Goal: Find specific page/section: Find specific page/section

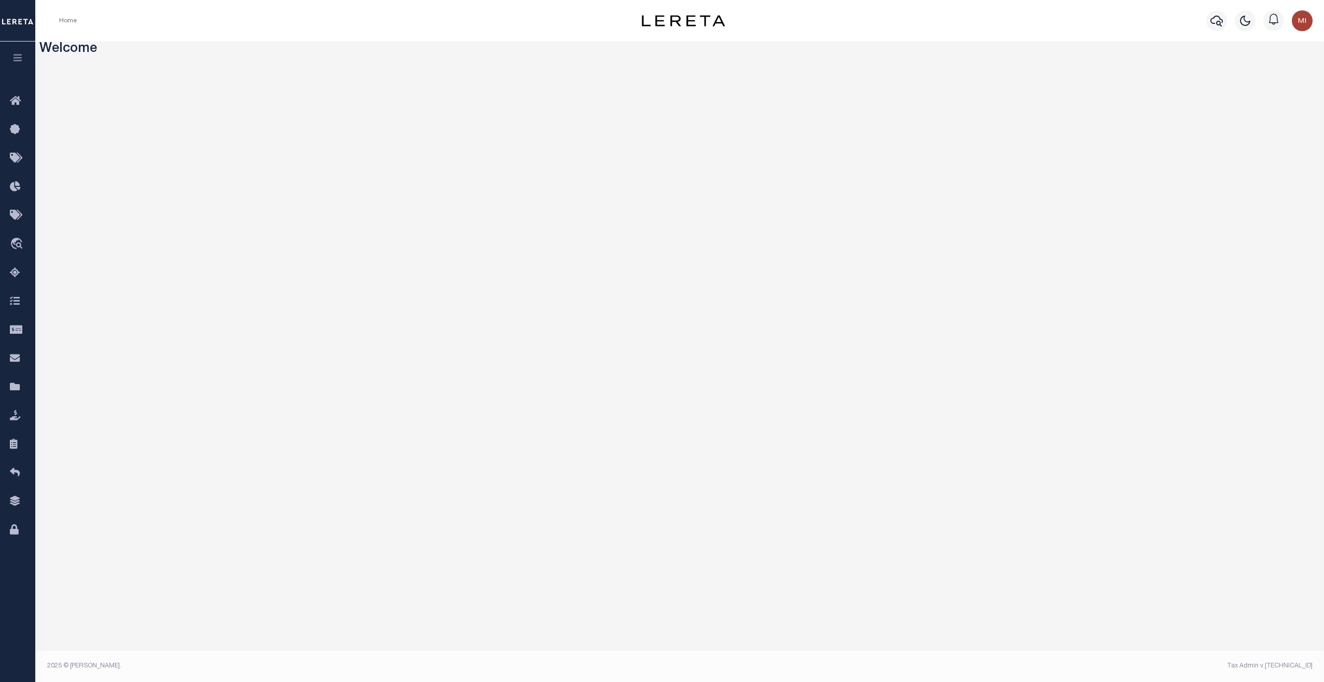
click at [18, 61] on icon "button" at bounding box center [18, 57] width 12 height 9
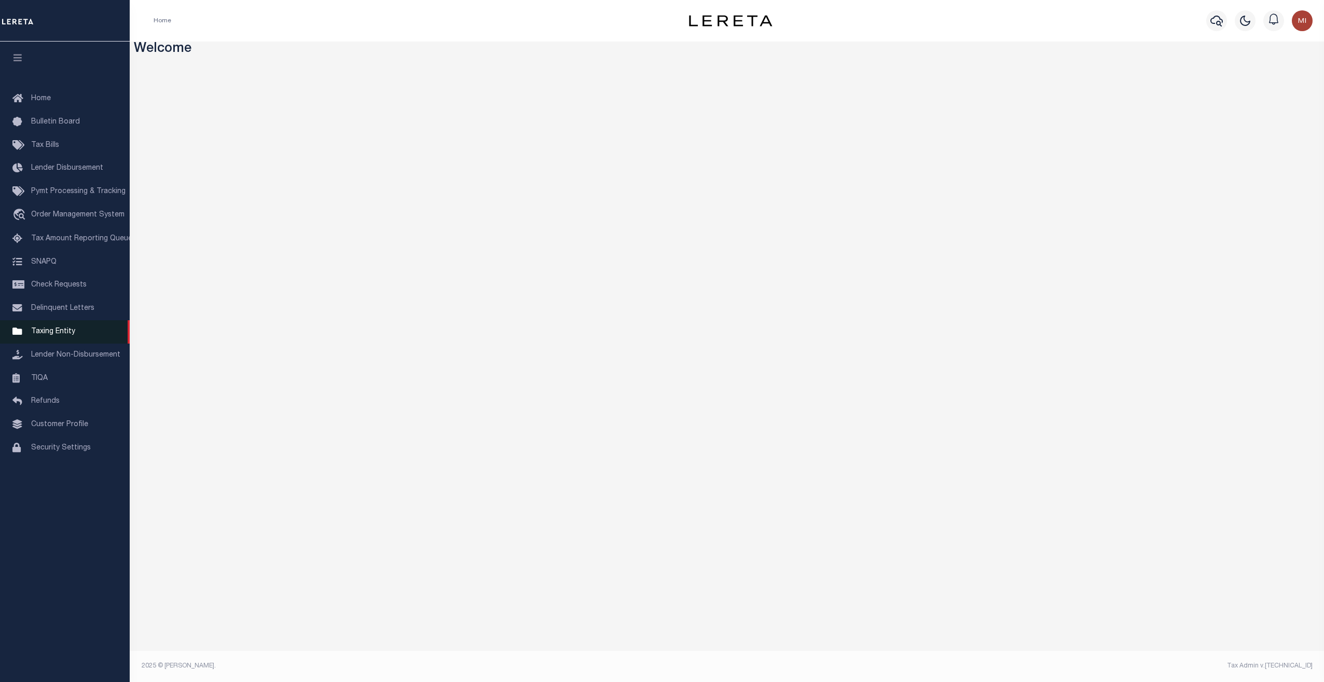
click at [47, 335] on span "Taxing Entity" at bounding box center [53, 331] width 44 height 7
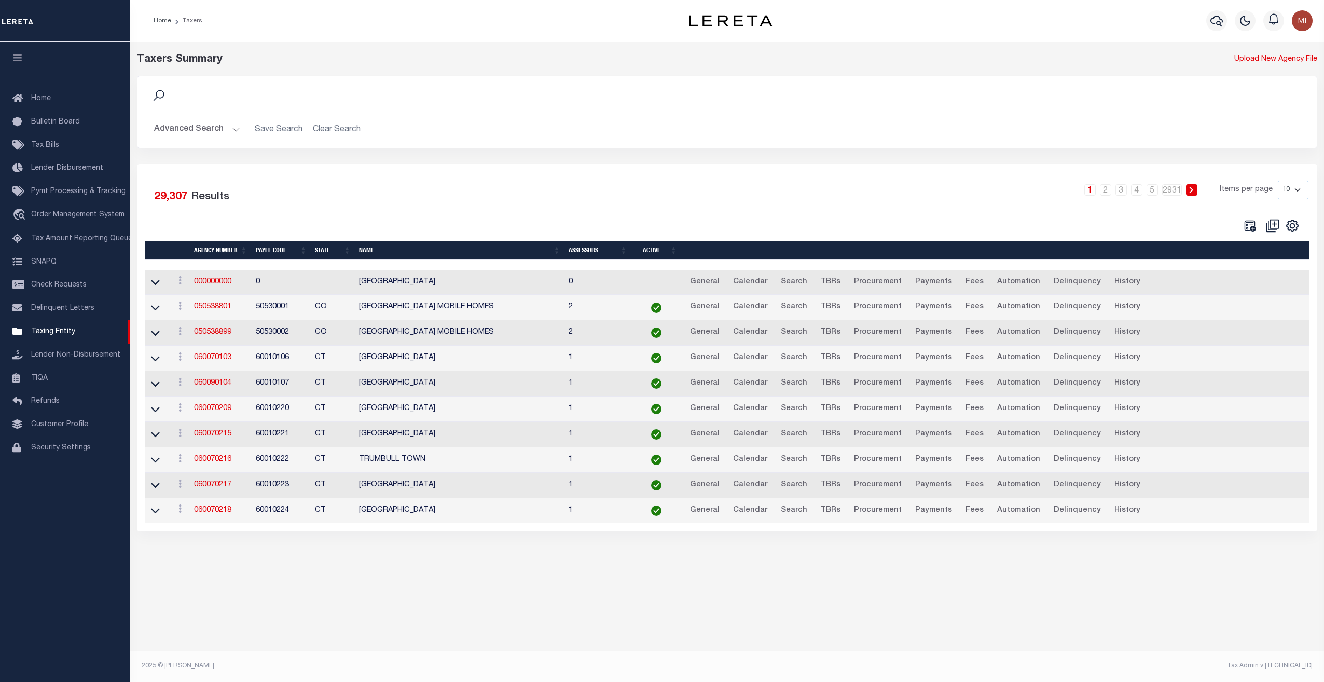
click at [214, 132] on button "Advanced Search" at bounding box center [197, 129] width 86 height 20
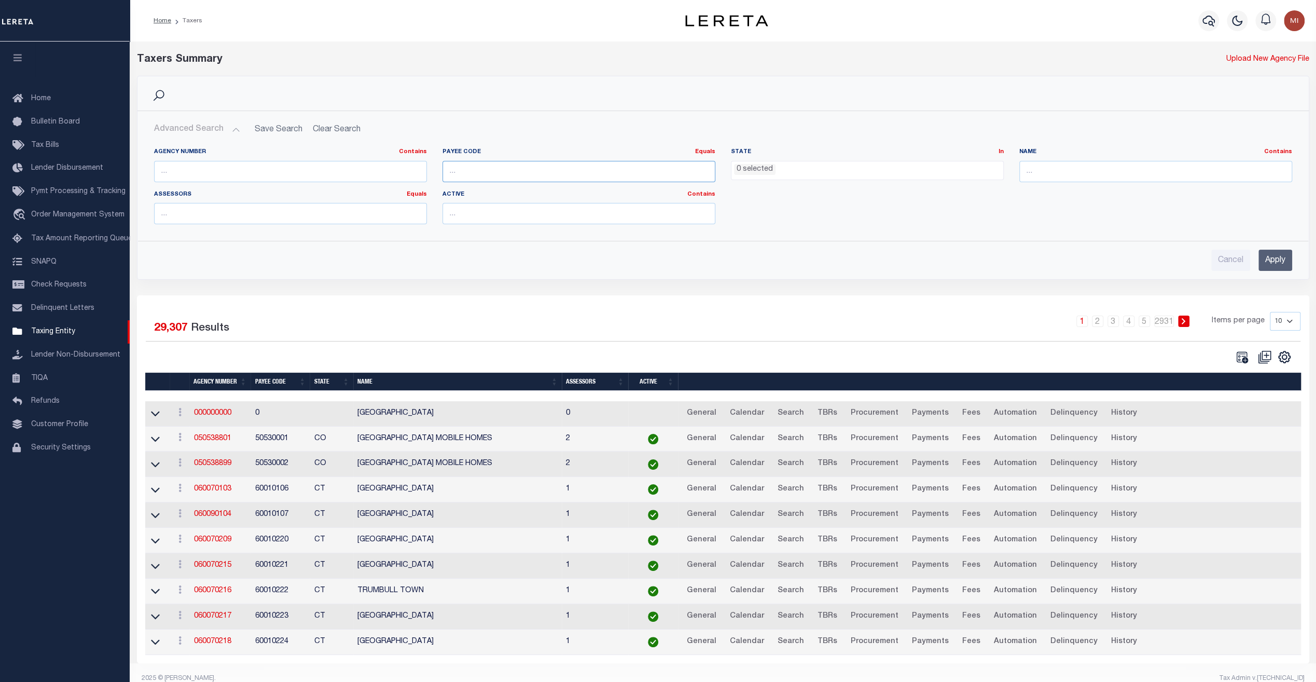
click at [507, 174] on input "number" at bounding box center [578, 171] width 273 height 21
paste input "4830380000"
type input "4830380000"
click at [1272, 259] on input "Apply" at bounding box center [1275, 259] width 34 height 21
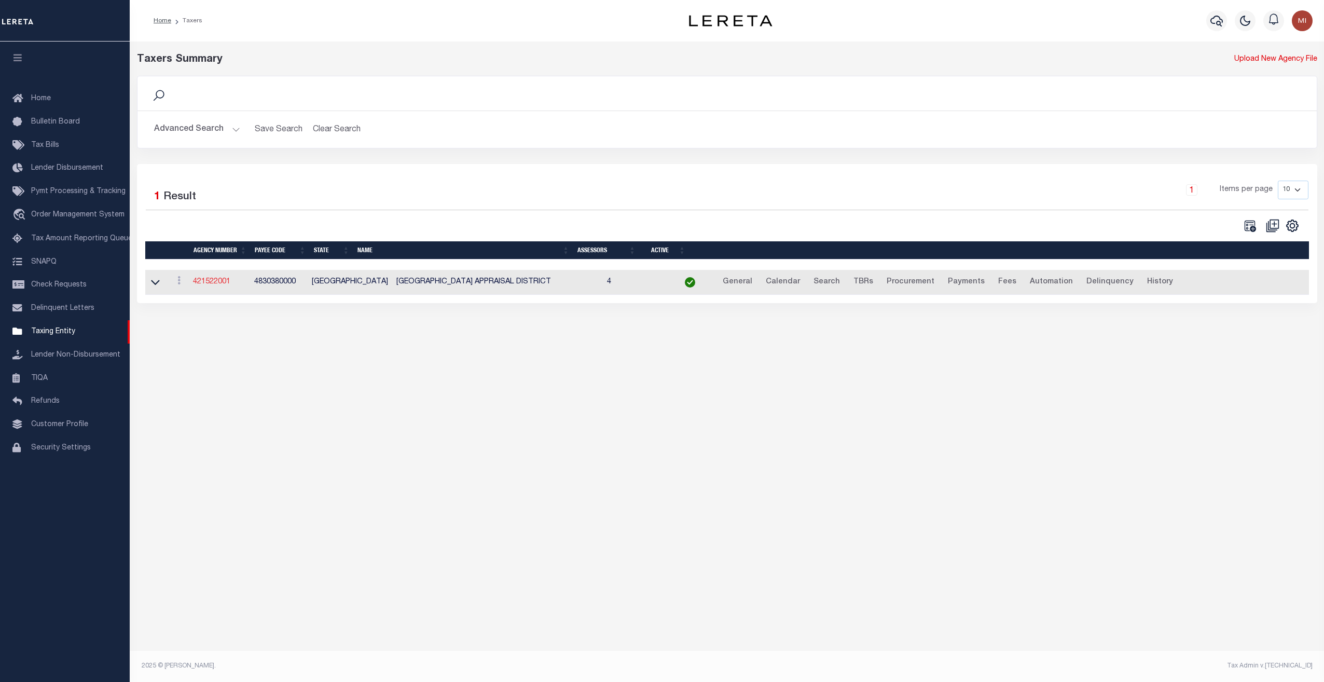
click at [219, 278] on link "421522001" at bounding box center [211, 281] width 37 height 7
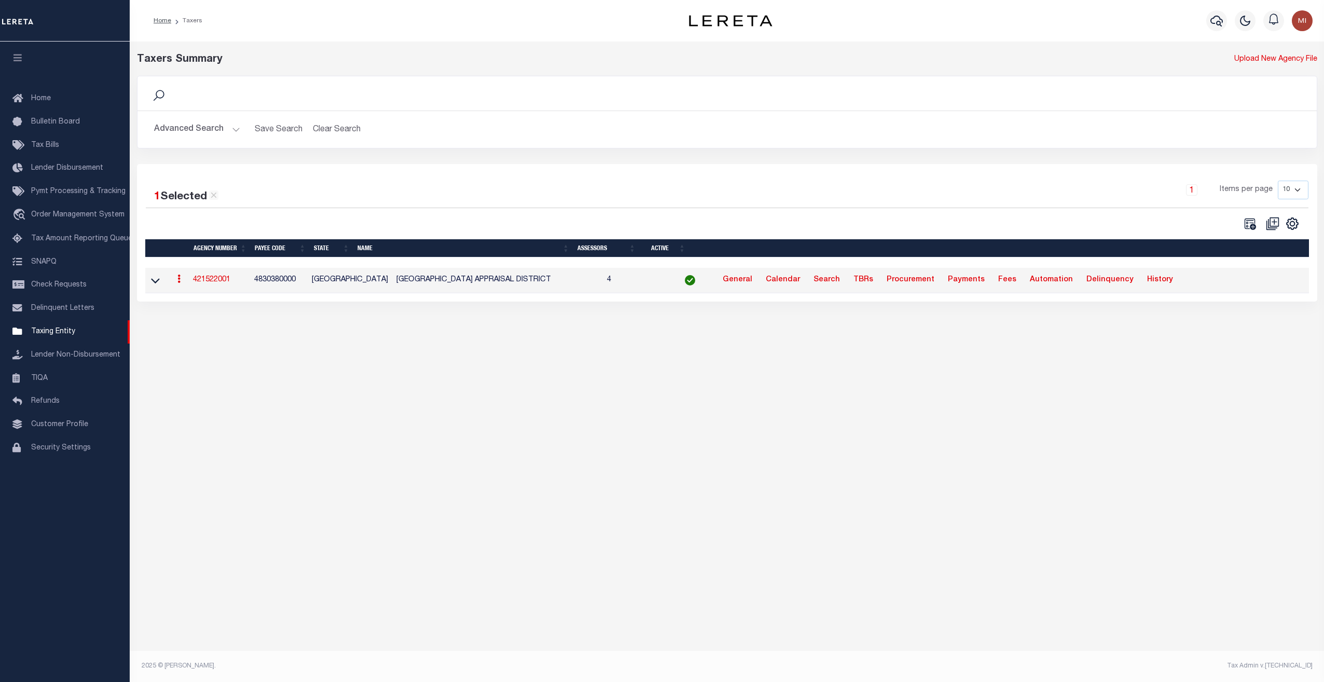
click at [211, 280] on link "421522001" at bounding box center [211, 279] width 37 height 7
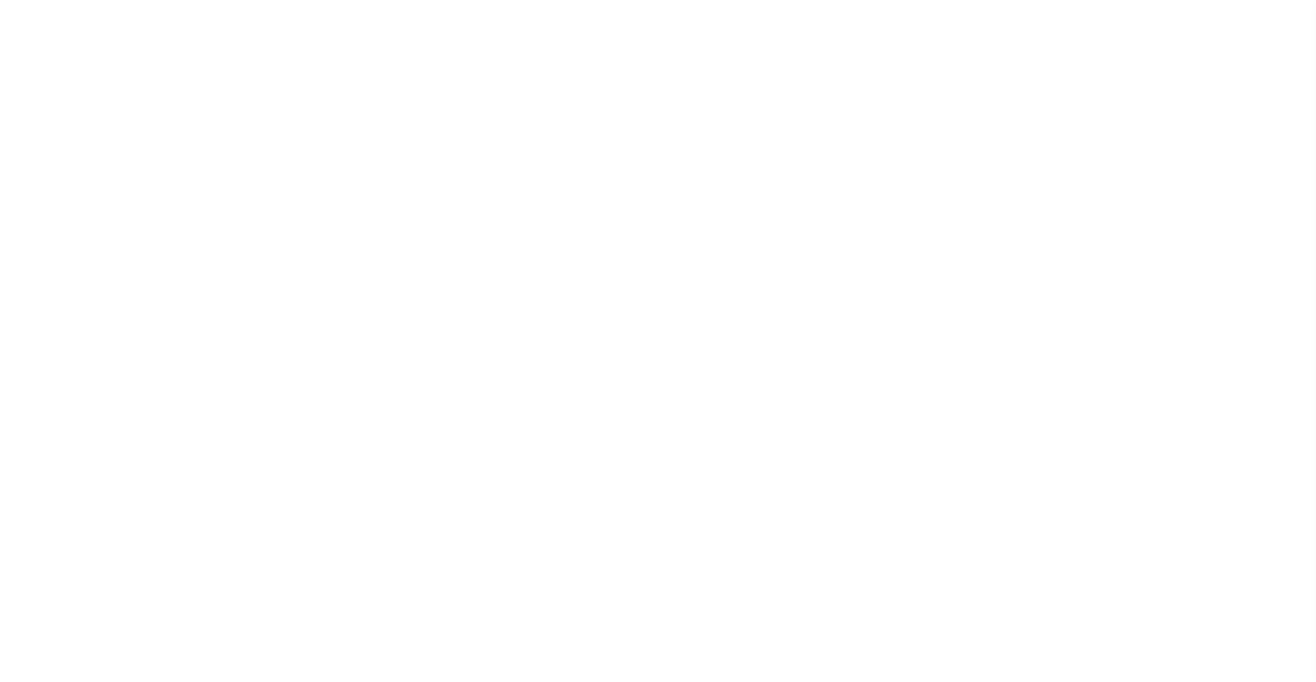
select select
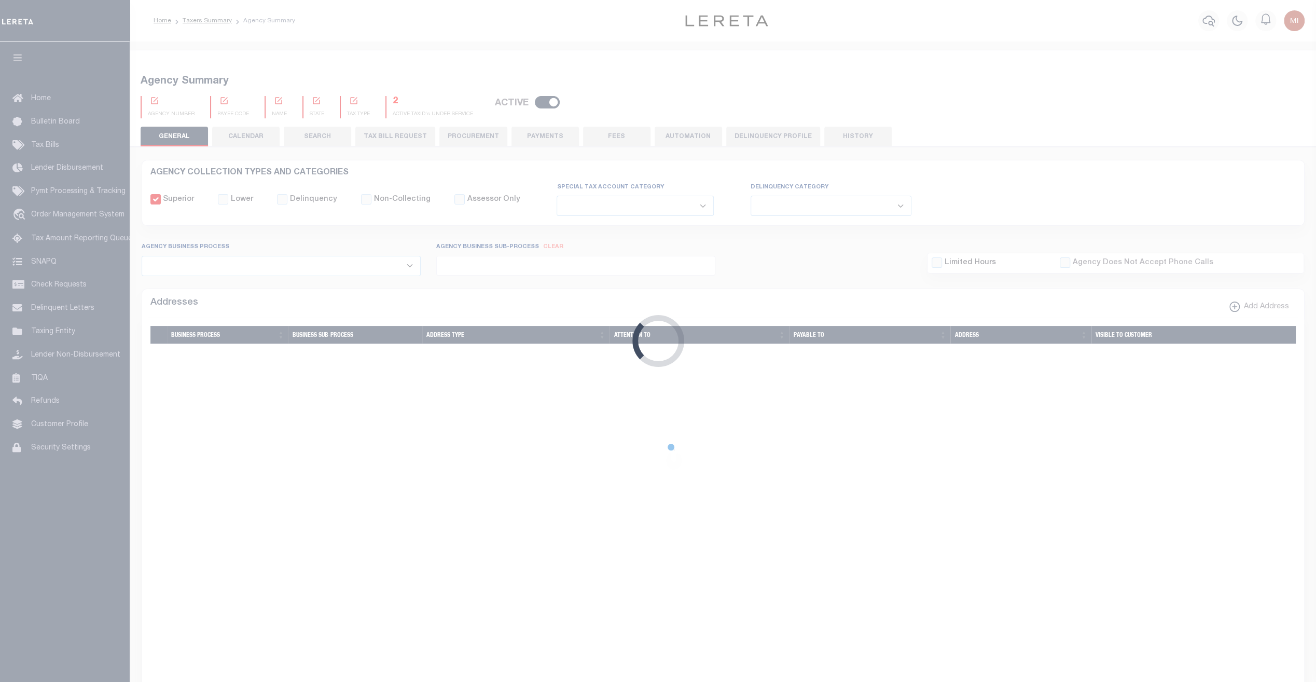
checkbox input "false"
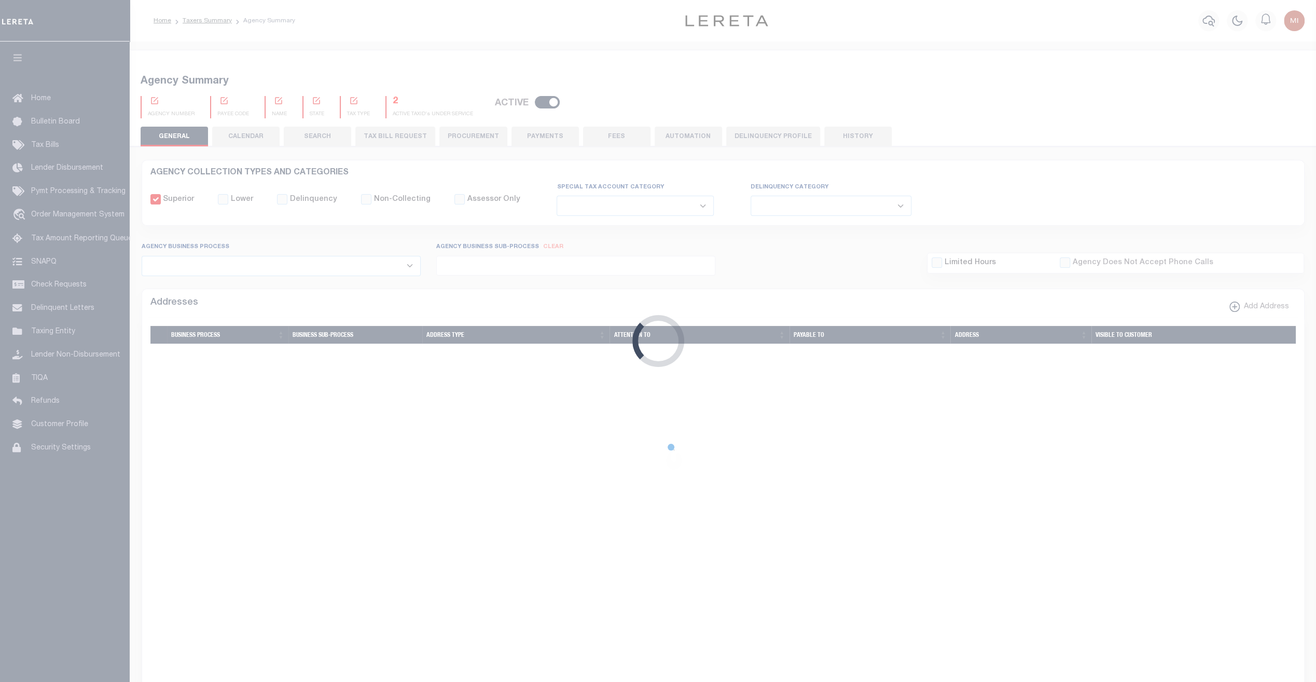
type input "4830380000"
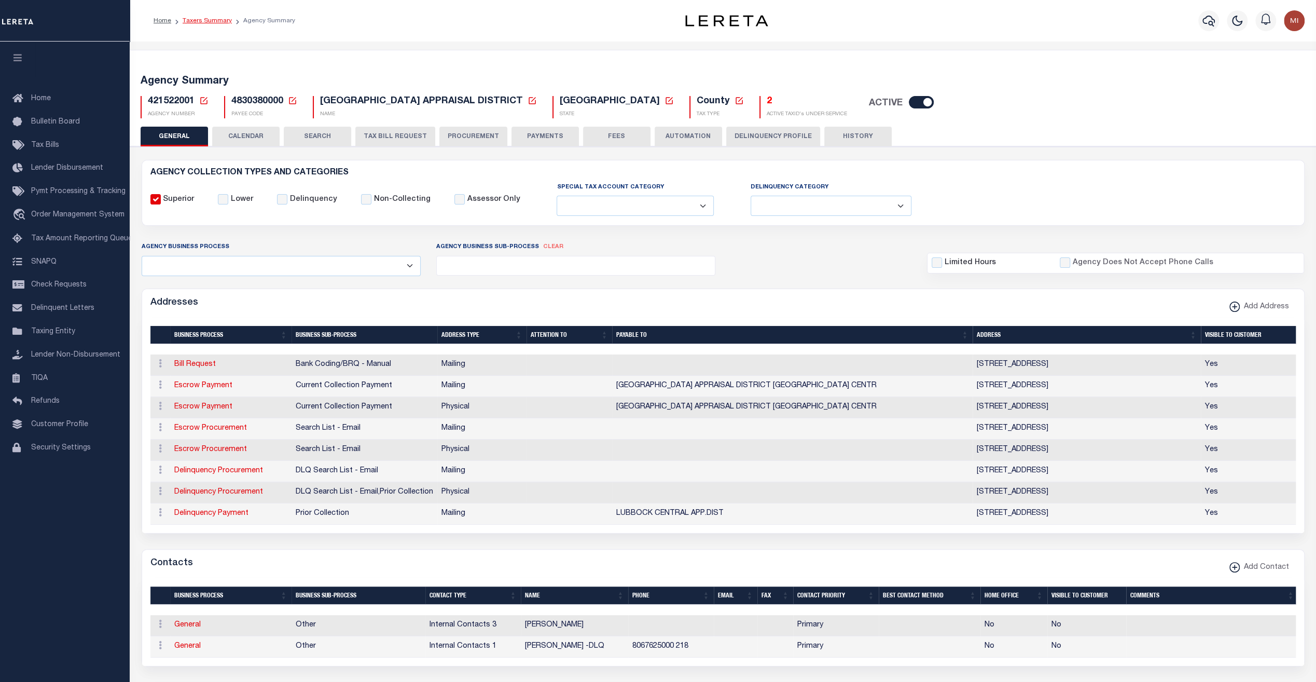
click at [216, 20] on link "Taxers Summary" at bounding box center [207, 21] width 49 height 6
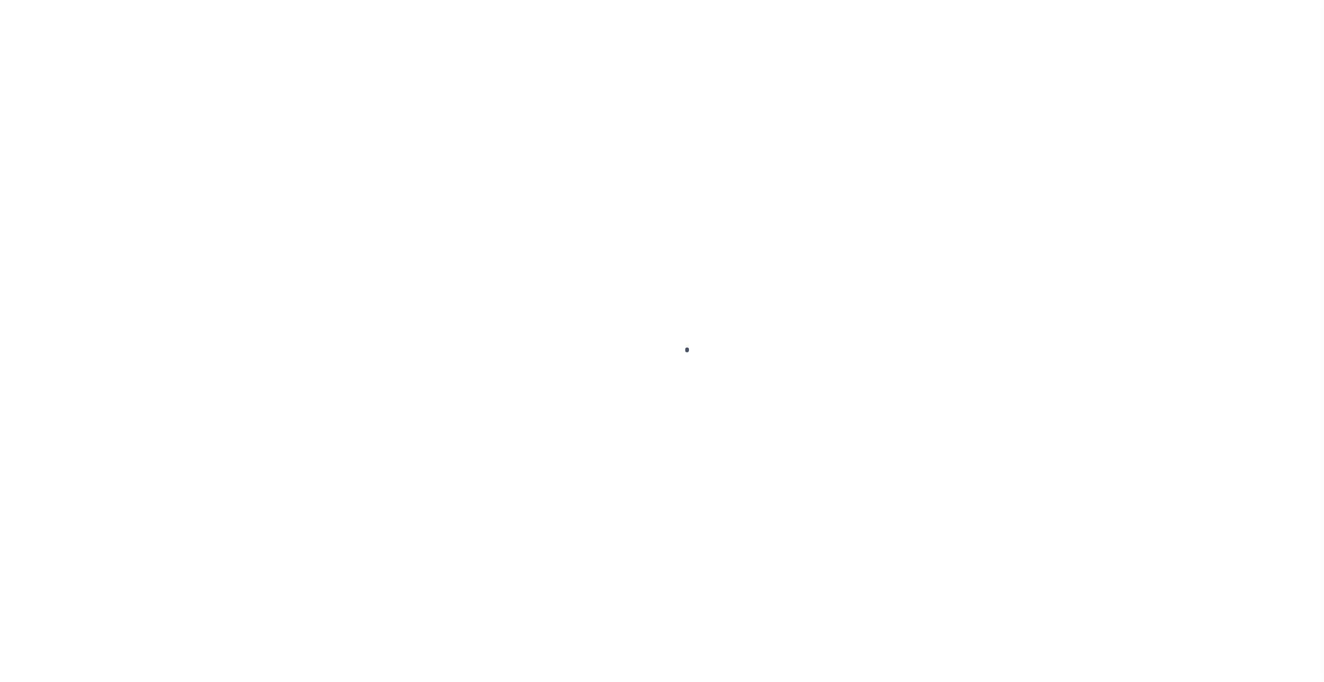
select select
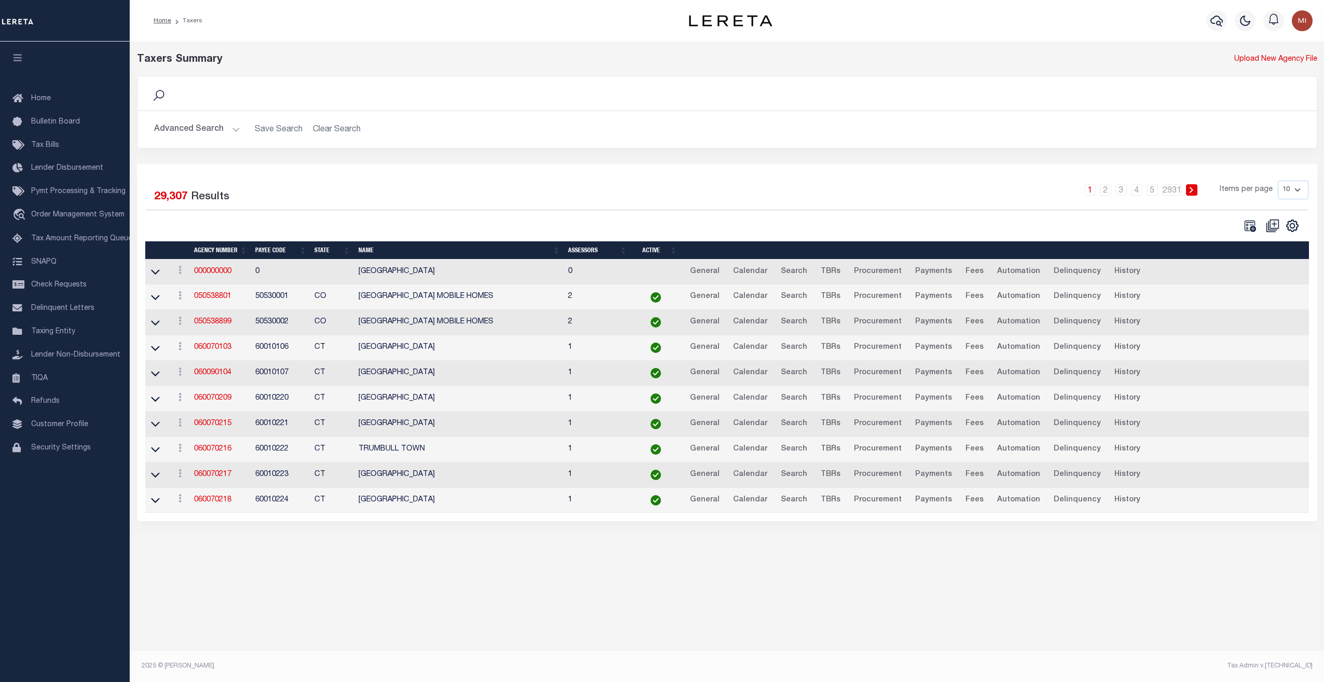
click at [191, 129] on button "Advanced Search" at bounding box center [197, 129] width 86 height 20
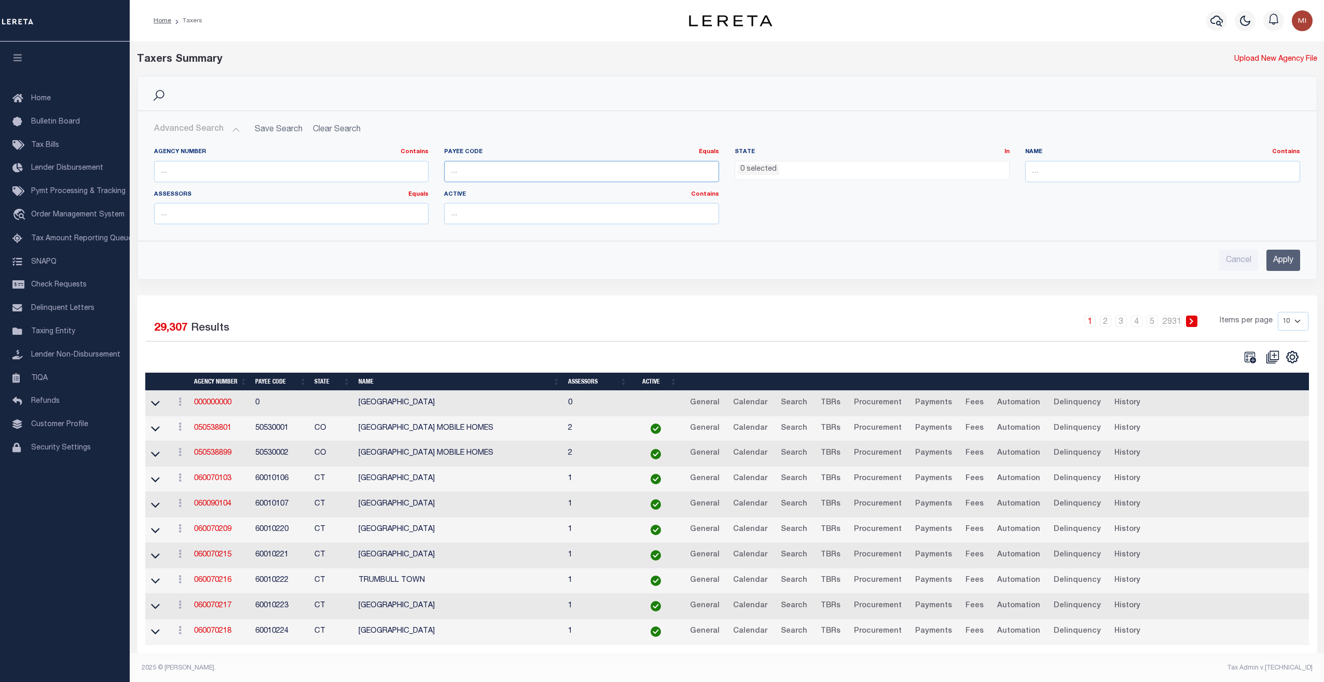
click at [491, 168] on input "number" at bounding box center [581, 171] width 275 height 21
paste input "4842300000"
type input "4842300000"
click at [1274, 260] on input "Apply" at bounding box center [1283, 259] width 34 height 21
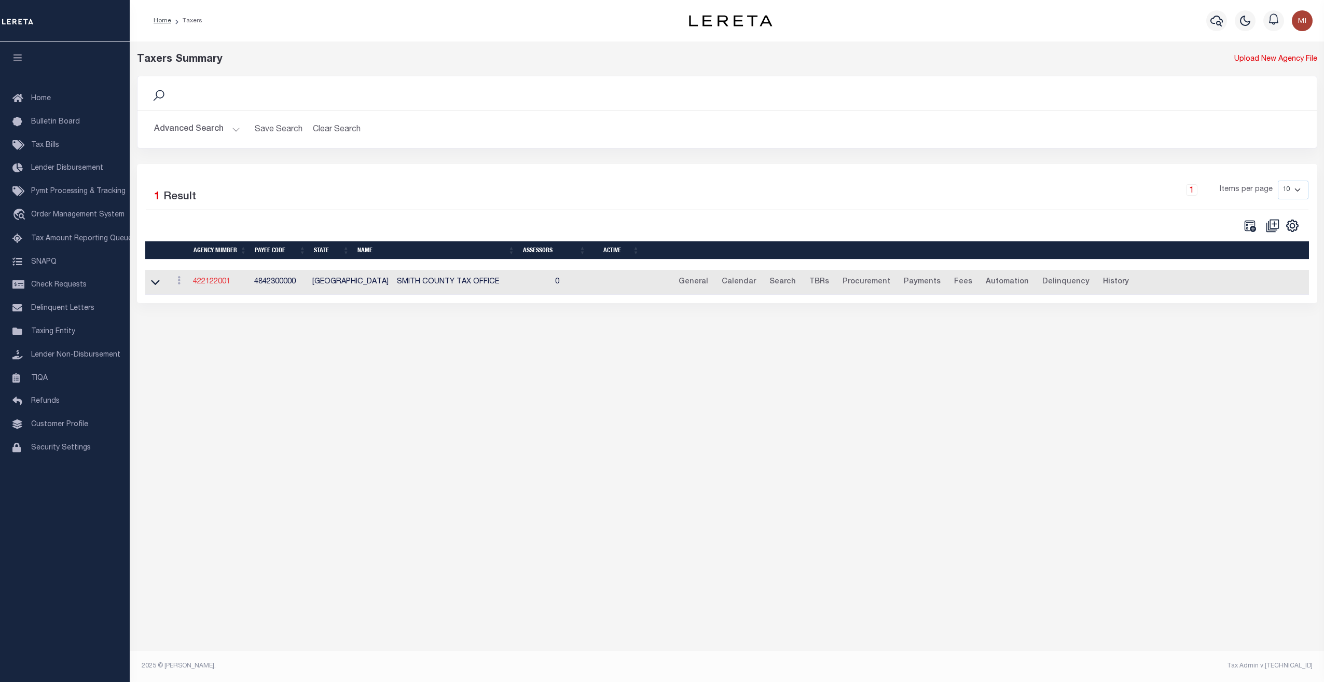
click at [206, 280] on link "422122001" at bounding box center [211, 281] width 37 height 7
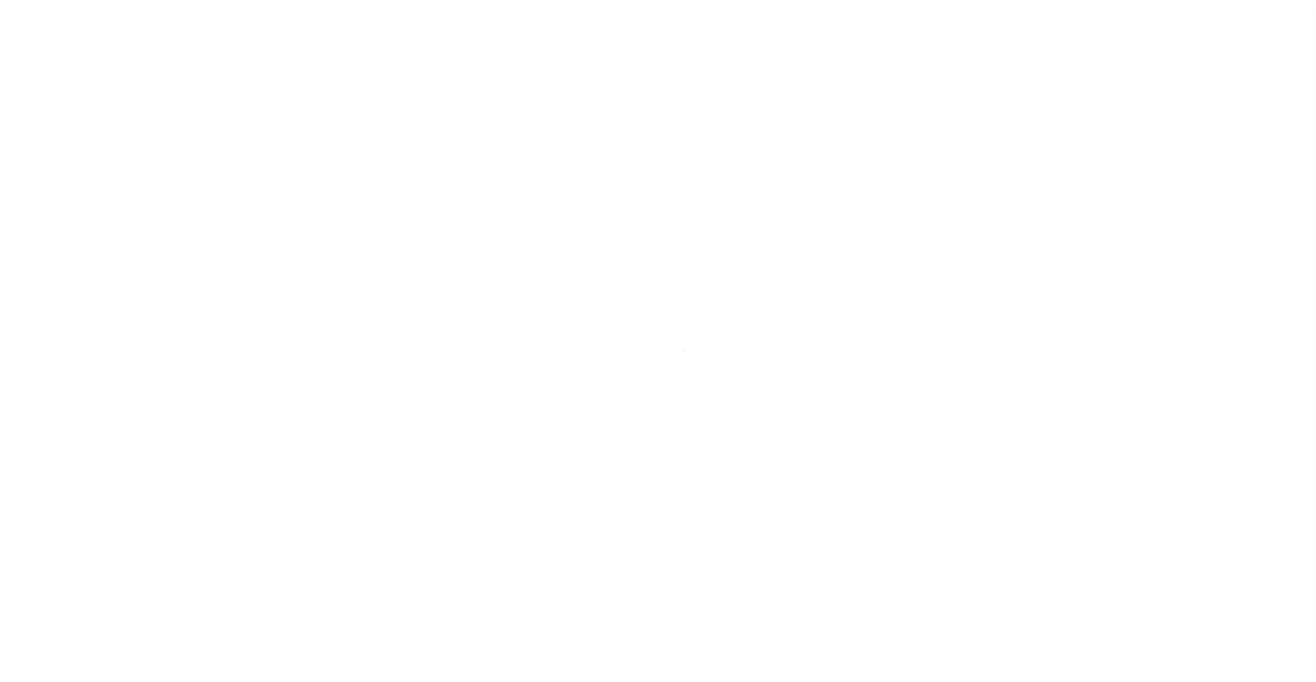
select select
checkbox input "false"
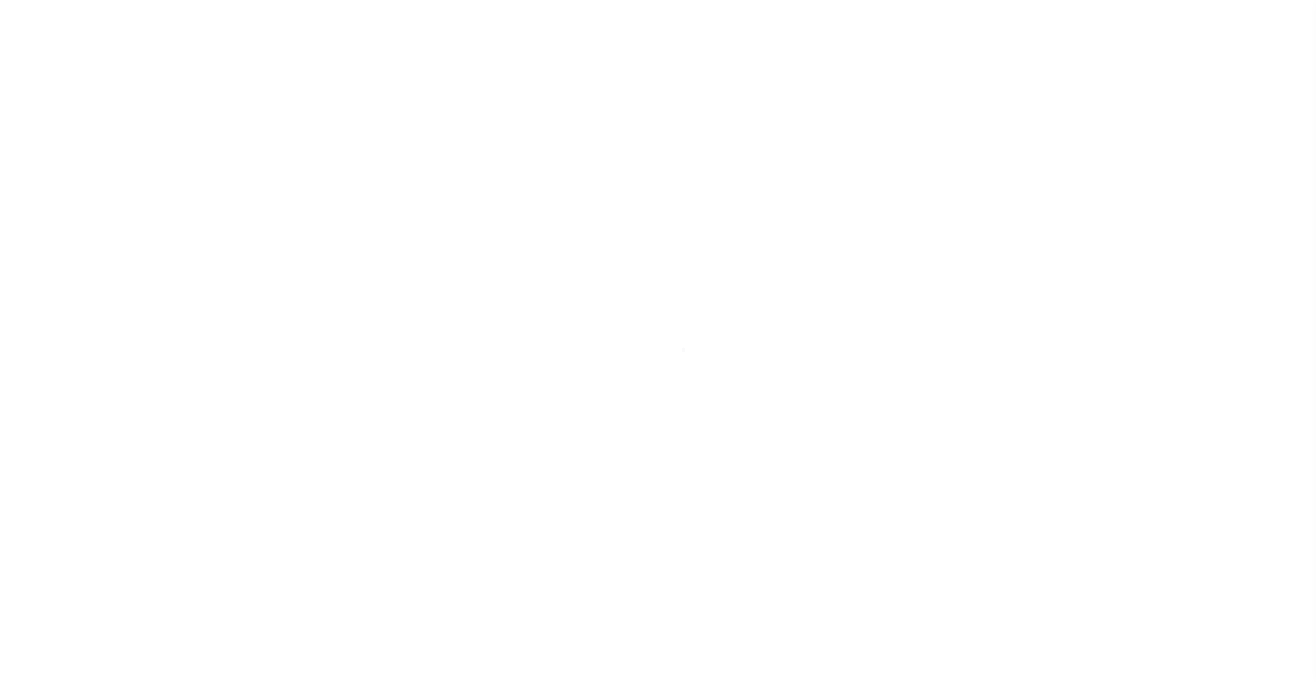
checkbox input "false"
type input "4842300000"
